Goal: Find specific page/section: Find specific page/section

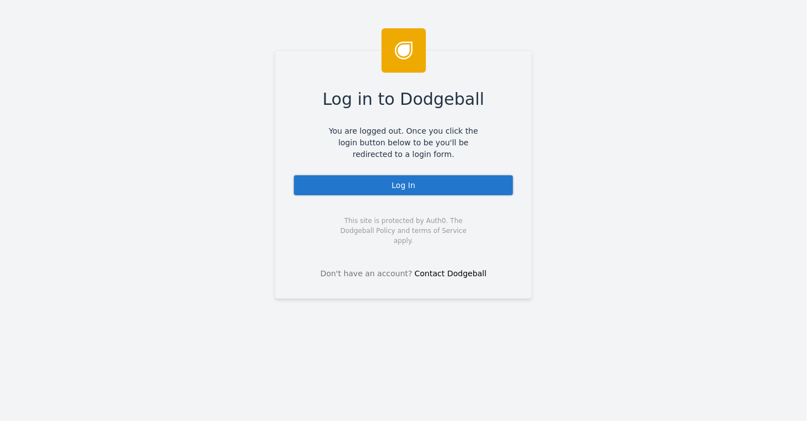
click at [417, 182] on div "Log In" at bounding box center [403, 185] width 221 height 22
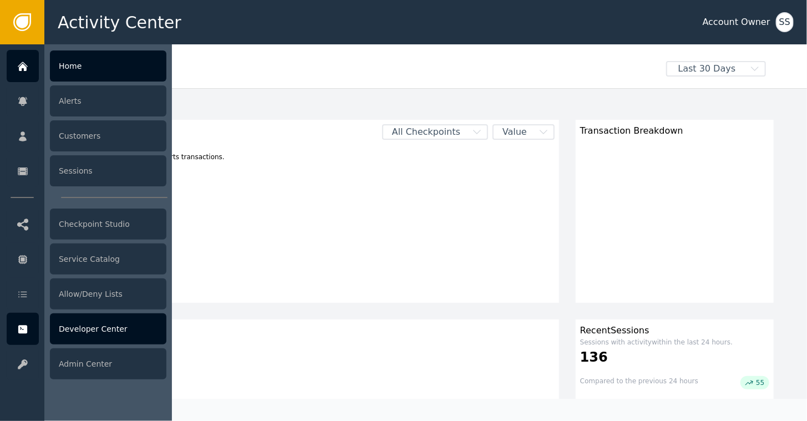
click at [86, 328] on div "Developer Center" at bounding box center [108, 328] width 116 height 31
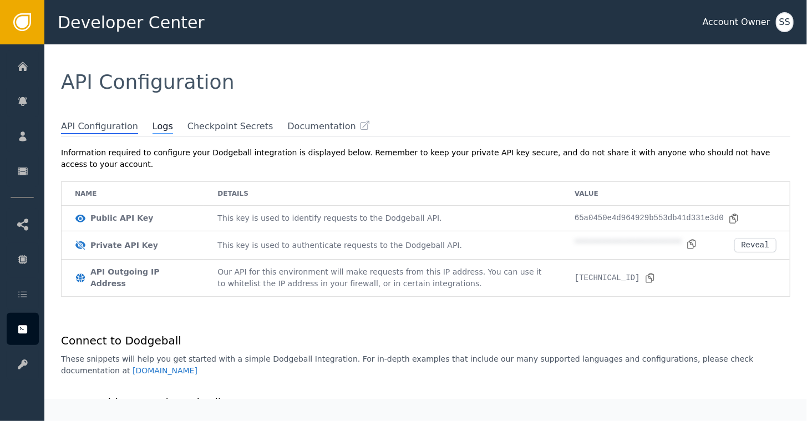
click at [152, 132] on span "Logs" at bounding box center [162, 127] width 21 height 14
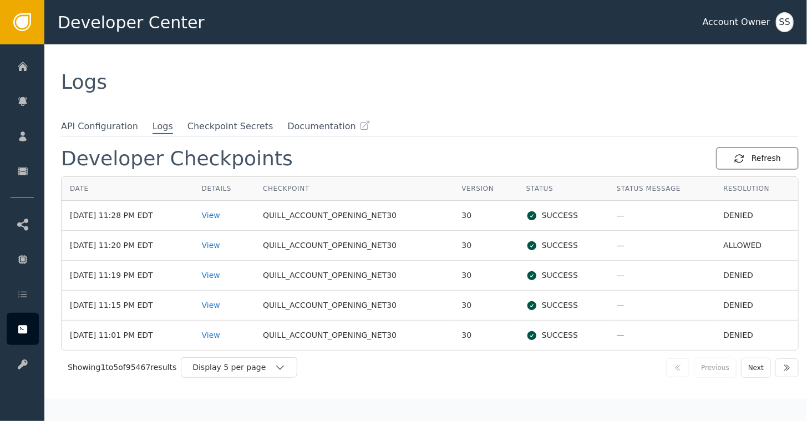
click at [770, 156] on div "Refresh" at bounding box center [756, 158] width 47 height 12
click at [758, 160] on div "Refresh" at bounding box center [756, 158] width 47 height 12
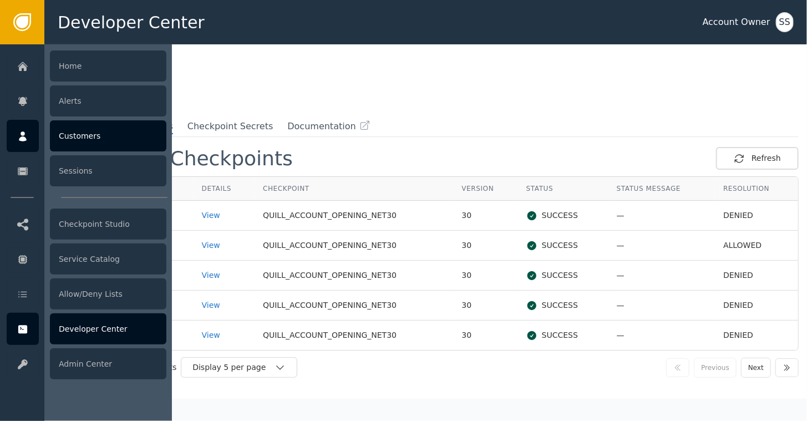
click at [76, 139] on div "Customers" at bounding box center [108, 135] width 116 height 31
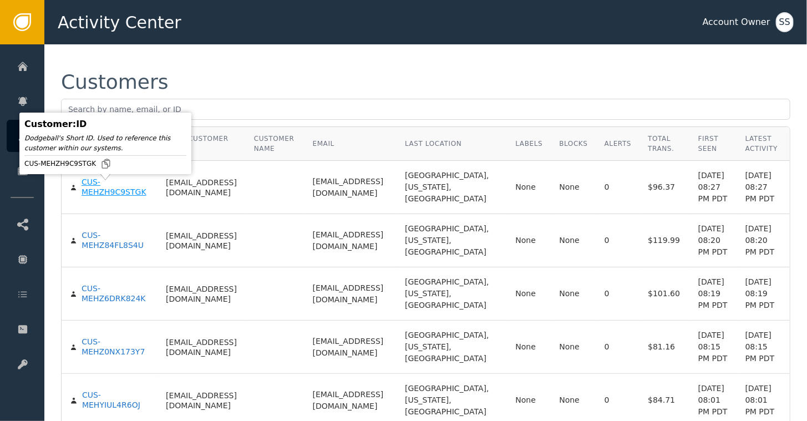
click at [90, 195] on div "CUS-MEHZH9C9STGK" at bounding box center [115, 186] width 68 height 19
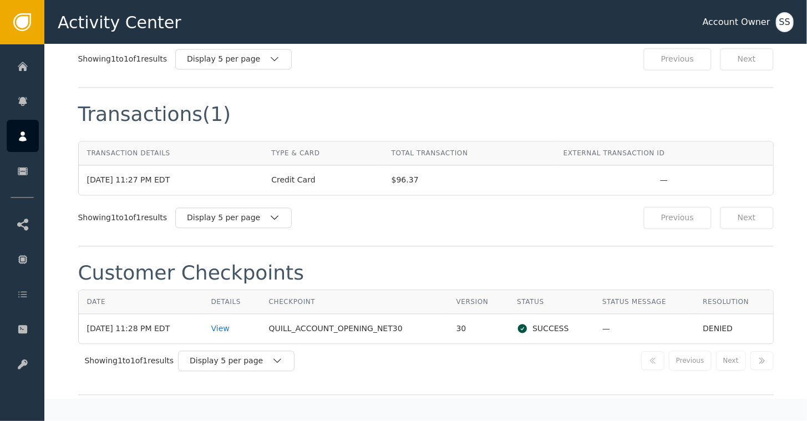
scroll to position [998, 0]
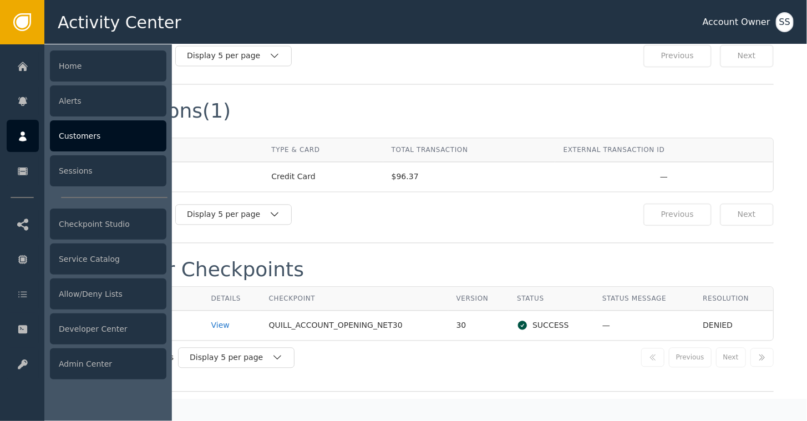
click at [72, 134] on div "Customers" at bounding box center [108, 135] width 116 height 31
